Goal: Transaction & Acquisition: Purchase product/service

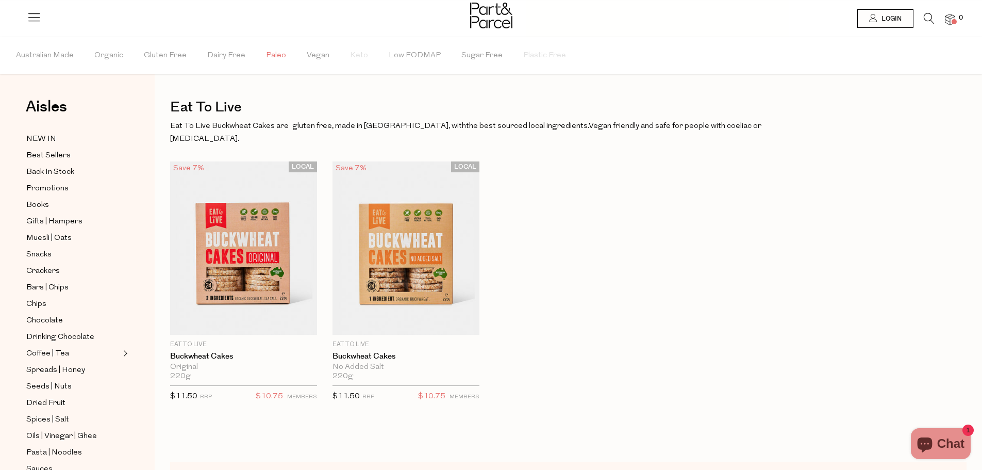
click at [280, 46] on span "Paleo" at bounding box center [276, 56] width 20 height 36
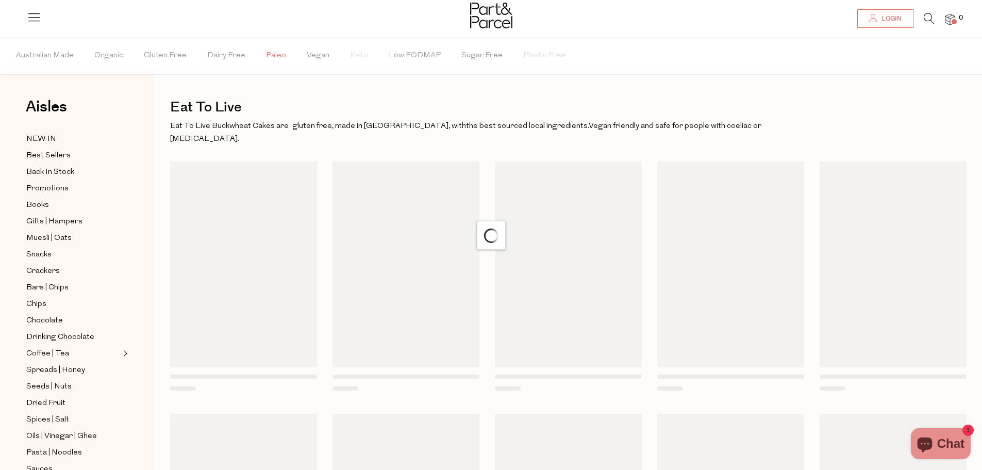
scroll to position [6, 0]
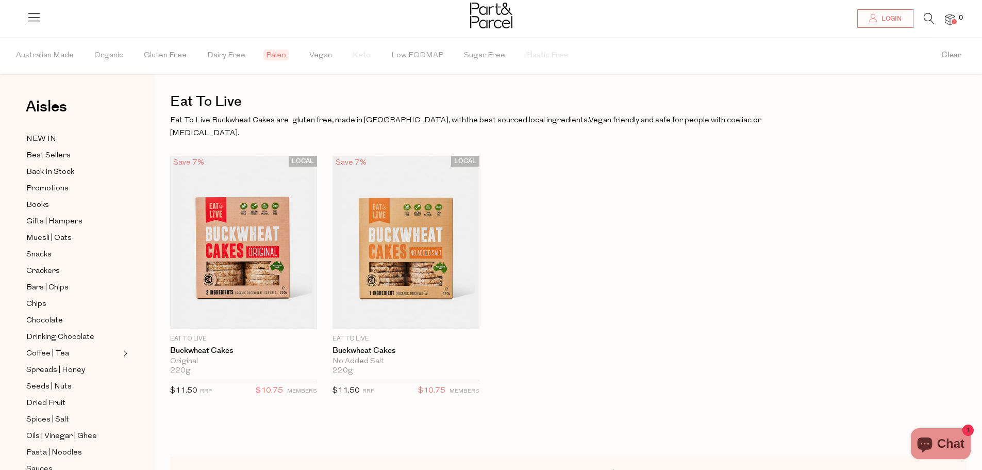
click at [280, 56] on span "Paleo" at bounding box center [275, 54] width 25 height 11
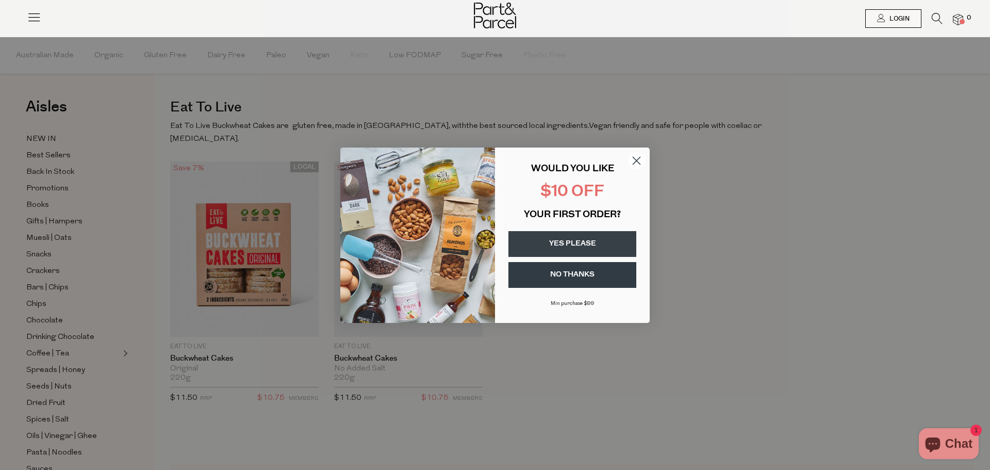
click at [642, 158] on circle "Close dialog" at bounding box center [636, 160] width 17 height 17
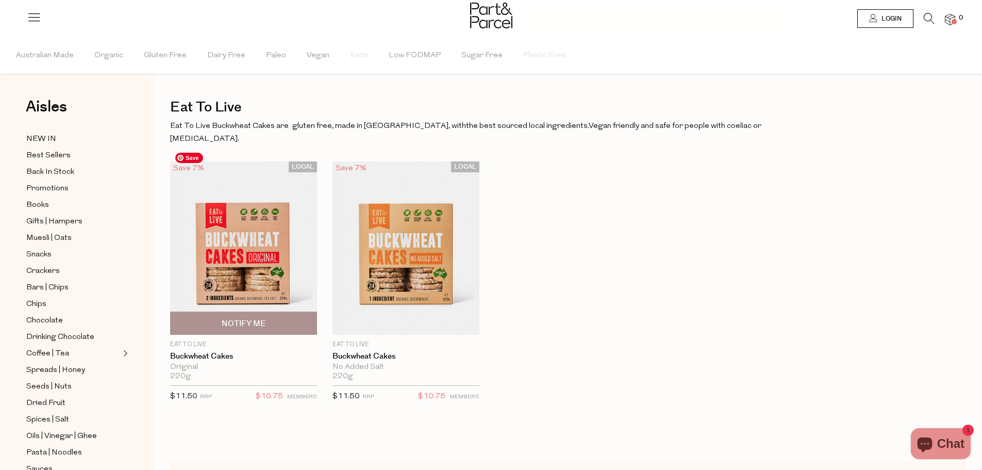
click at [239, 264] on img at bounding box center [243, 247] width 147 height 173
